Goal: Information Seeking & Learning: Find specific fact

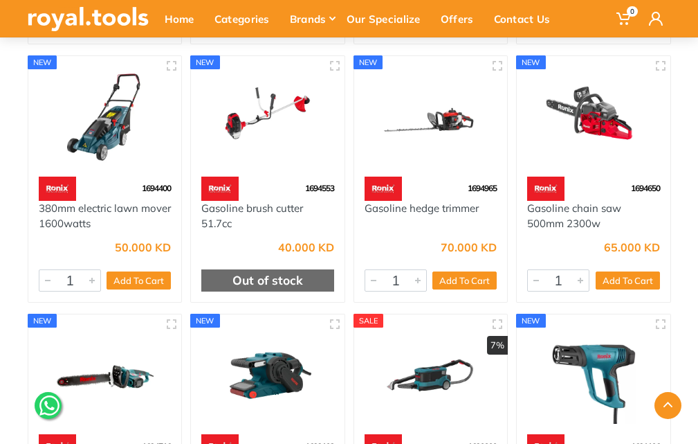
scroll to position [2630, 0]
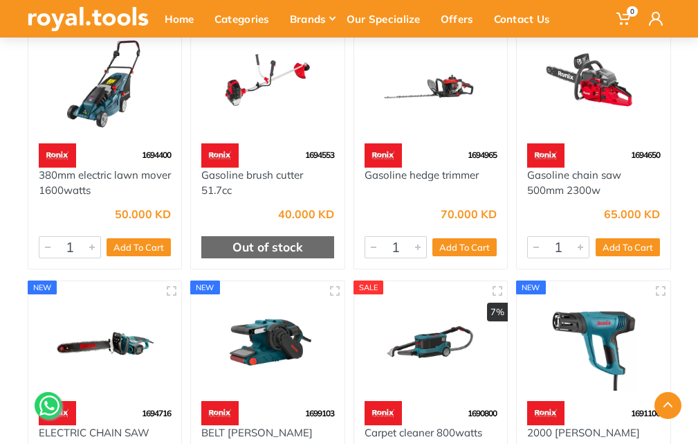
click at [459, 105] on img at bounding box center [431, 83] width 133 height 100
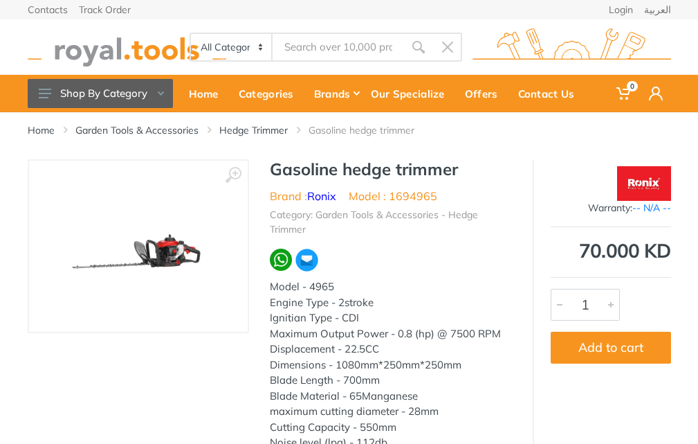
click at [649, 209] on span "-- N/A --" at bounding box center [652, 207] width 39 height 12
drag, startPoint x: 624, startPoint y: 210, endPoint x: 662, endPoint y: 210, distance: 37.4
click at [662, 210] on div "Warranty: -- N/A --" at bounding box center [611, 208] width 120 height 15
click at [594, 226] on hr at bounding box center [611, 226] width 120 height 1
click at [638, 188] on img at bounding box center [643, 183] width 53 height 35
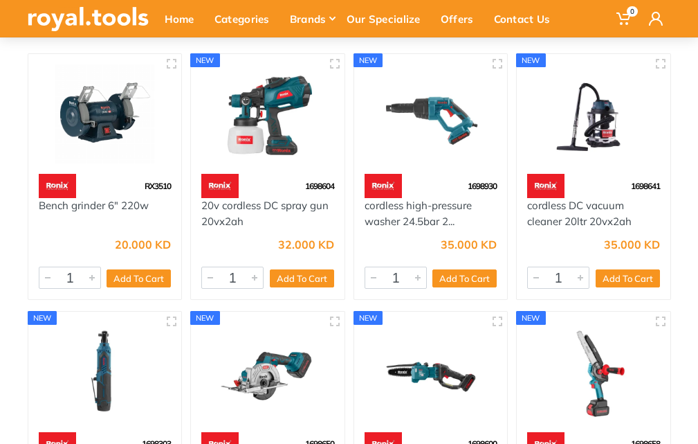
scroll to position [346, 0]
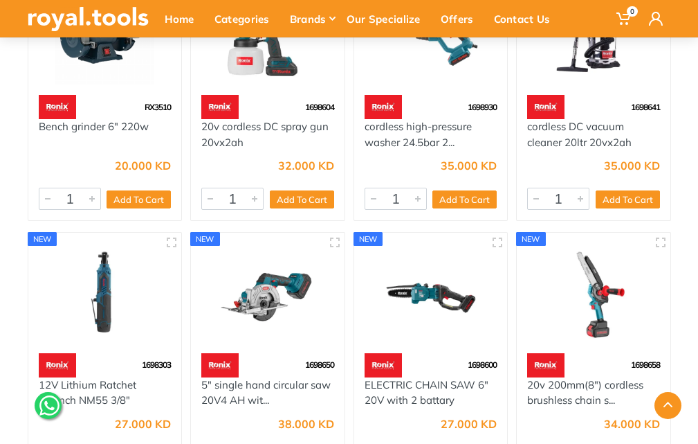
click at [255, 94] on div at bounding box center [268, 35] width 154 height 120
click at [248, 125] on link "20v cordless DC spray gun 20vx2ah" at bounding box center [264, 134] width 127 height 29
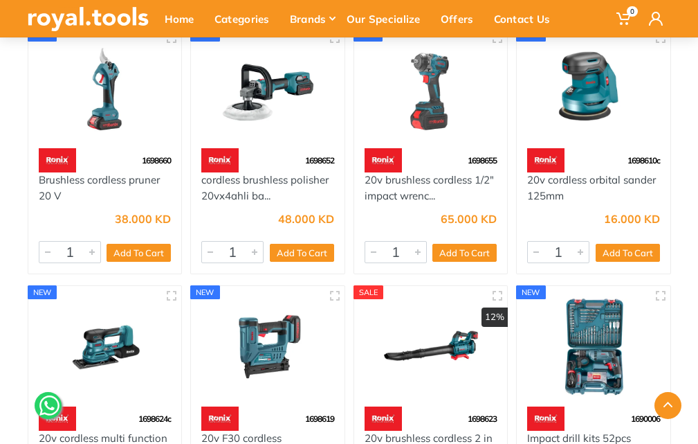
scroll to position [900, 0]
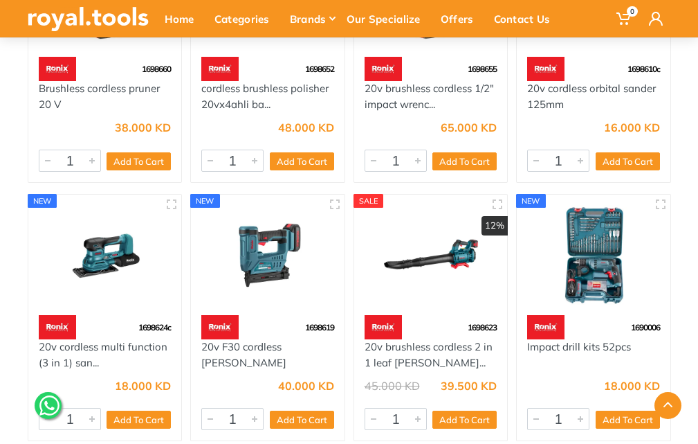
click at [436, 277] on img at bounding box center [431, 255] width 133 height 100
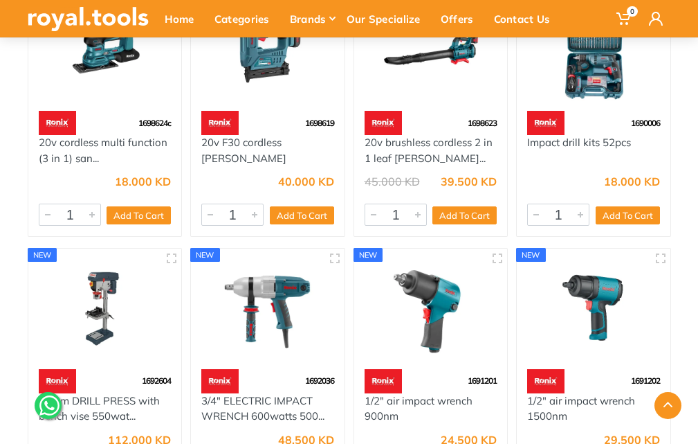
scroll to position [1133, 0]
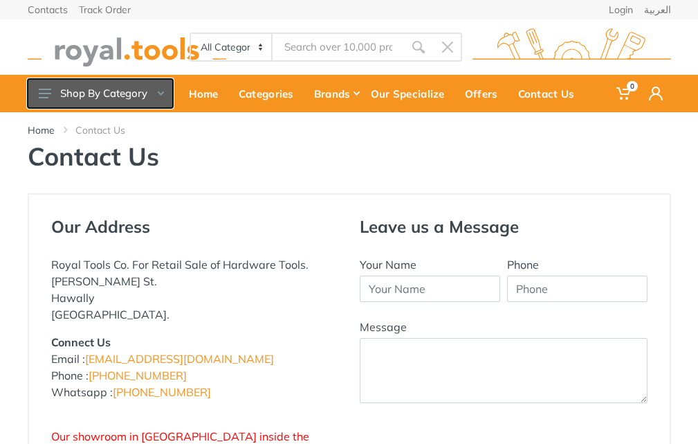
click at [41, 90] on use at bounding box center [45, 94] width 12 height 10
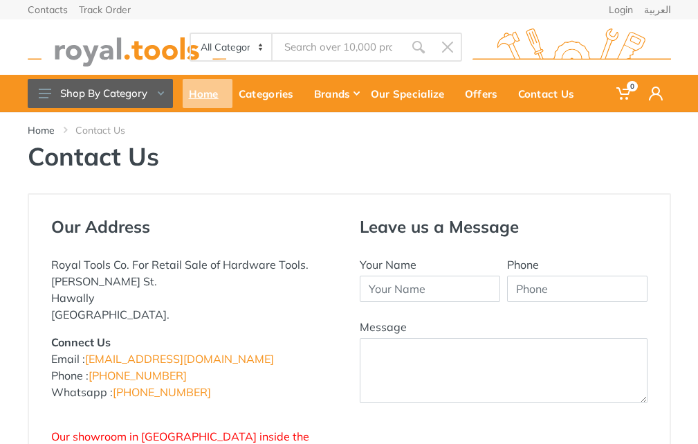
click at [221, 100] on div "Home" at bounding box center [208, 93] width 50 height 29
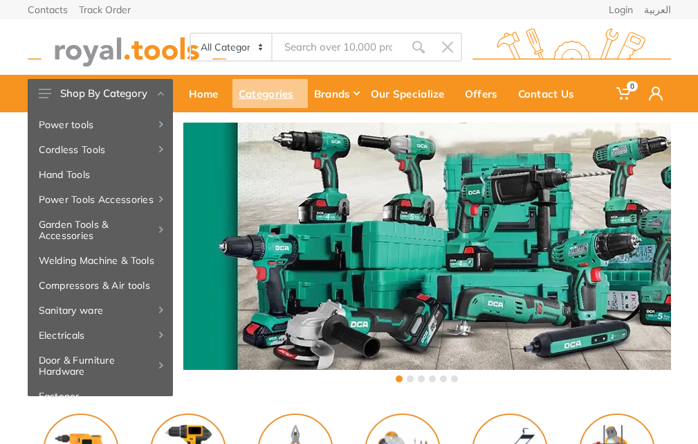
click at [253, 96] on div "Categories" at bounding box center [270, 93] width 75 height 29
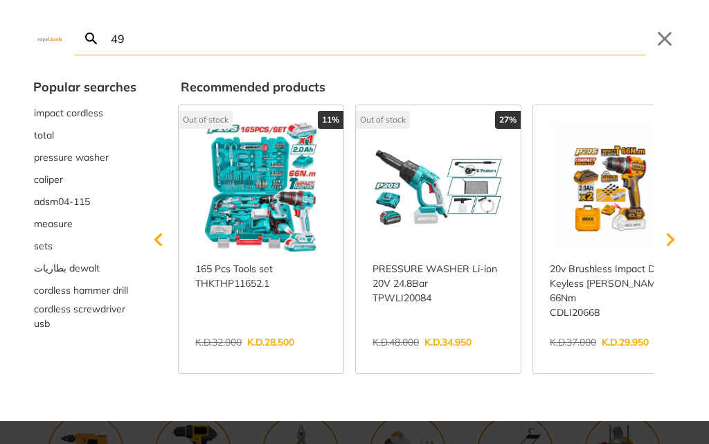
type input "49"
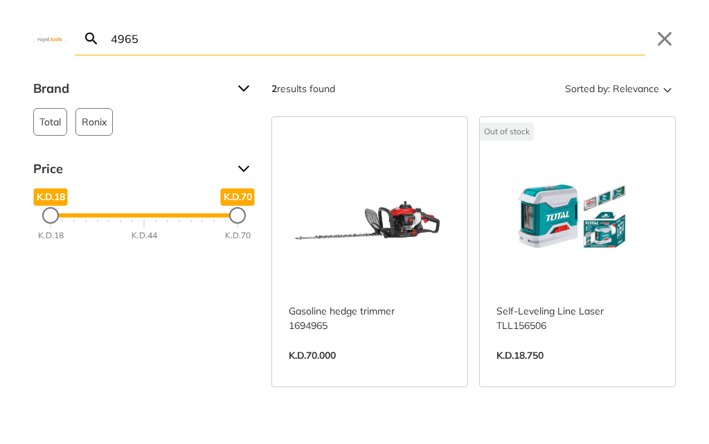
type input "4965"
click at [373, 370] on link "View more →" at bounding box center [370, 370] width 162 height 0
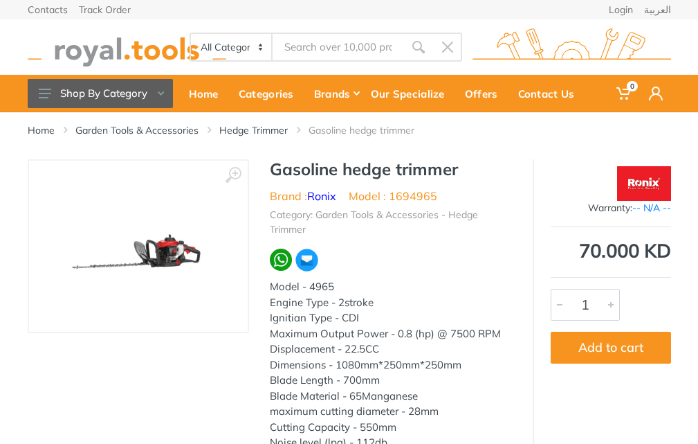
type input "4965"
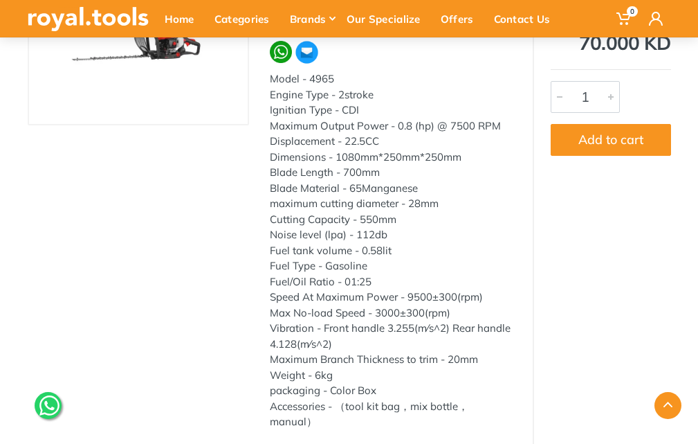
scroll to position [277, 0]
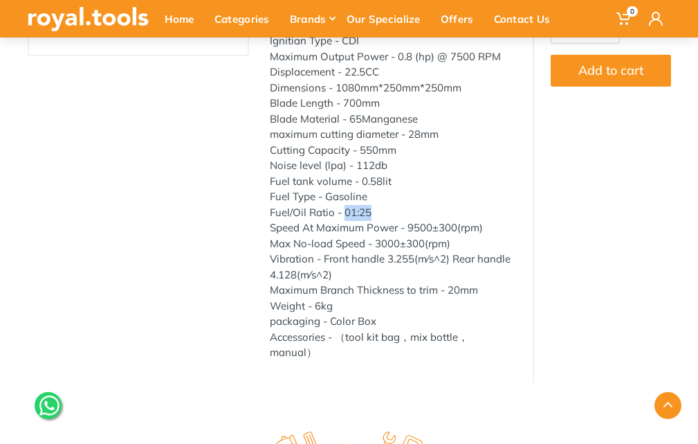
drag, startPoint x: 344, startPoint y: 215, endPoint x: 374, endPoint y: 212, distance: 30.0
click at [374, 212] on div "Fuel/Oil Ratio - 01:25" at bounding box center [391, 213] width 242 height 16
